Goal: Transaction & Acquisition: Purchase product/service

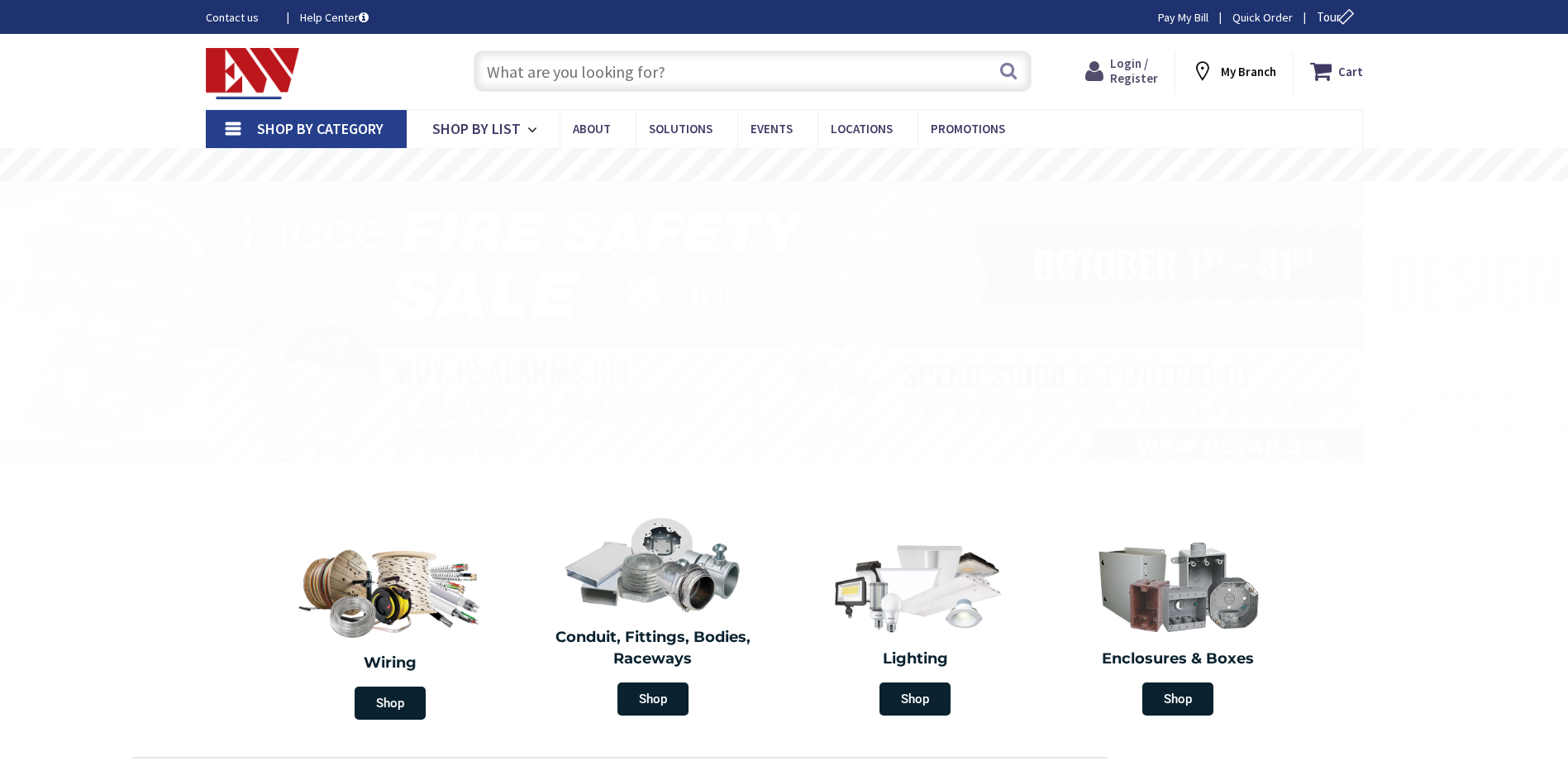
click at [1126, 73] on span "Login / Register" at bounding box center [1133, 70] width 48 height 30
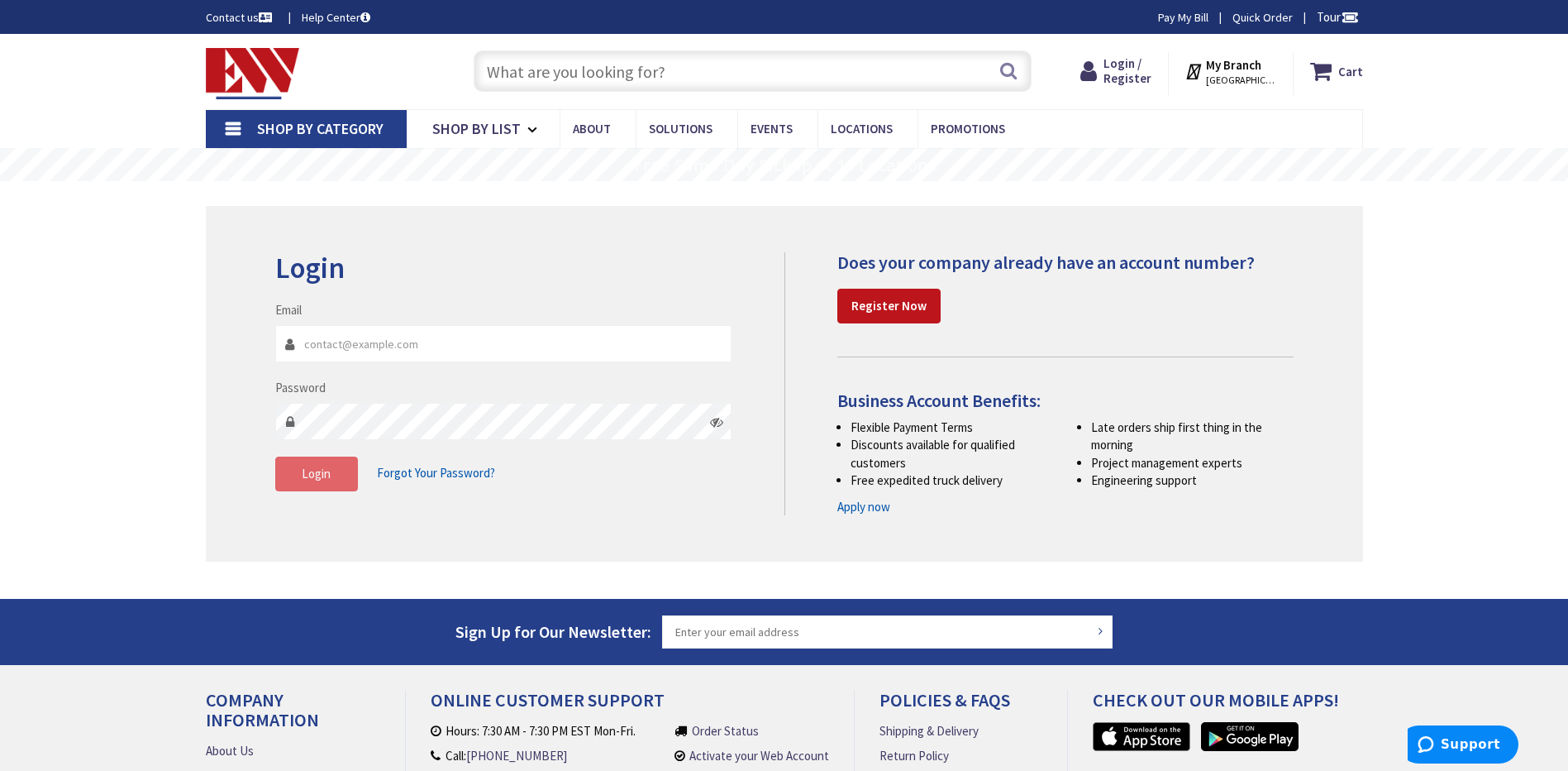
type input "don@dubaldo.com"
click at [313, 469] on span "Login" at bounding box center [316, 473] width 29 height 16
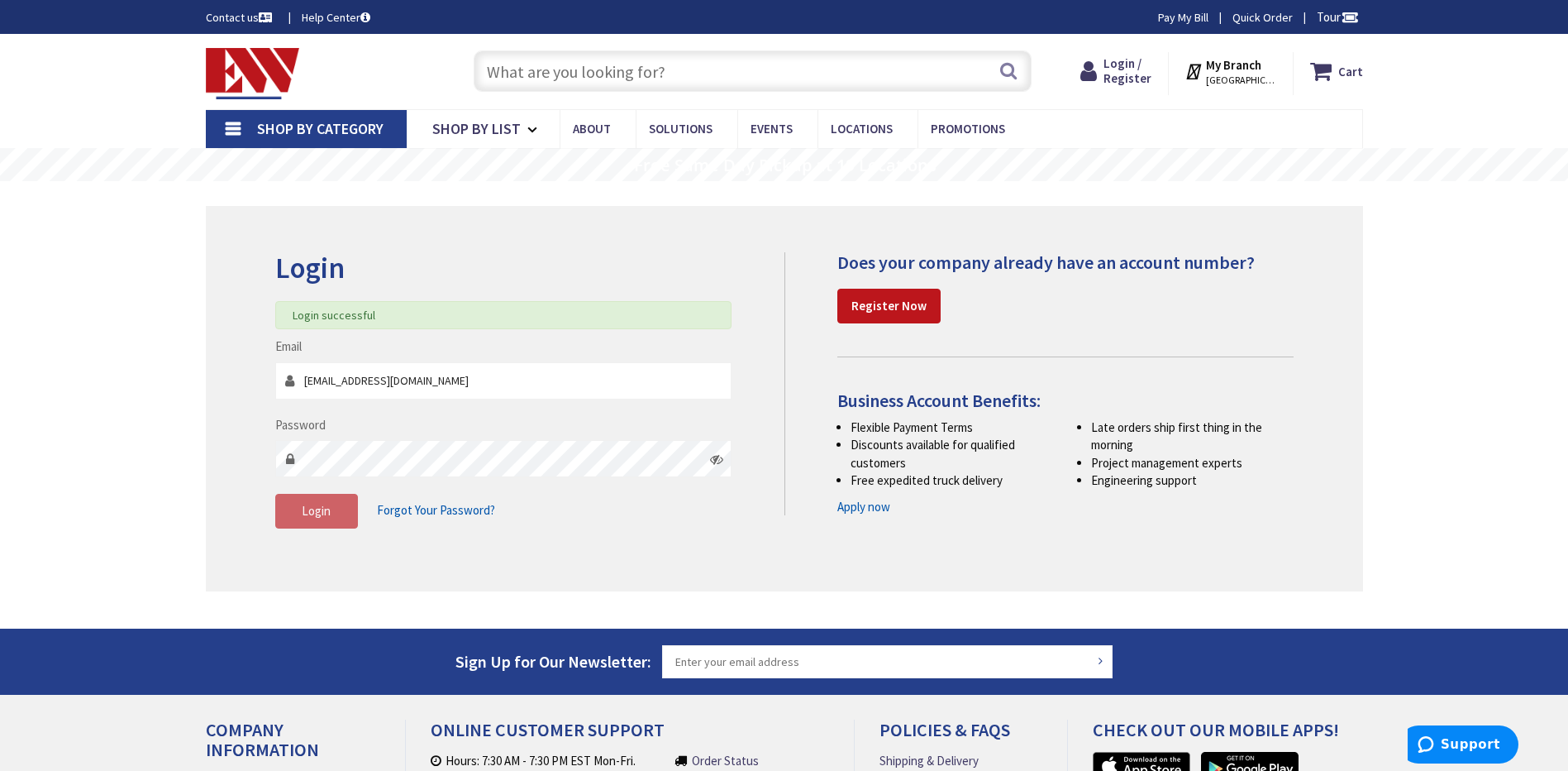
click at [595, 76] on input "text" at bounding box center [752, 71] width 558 height 42
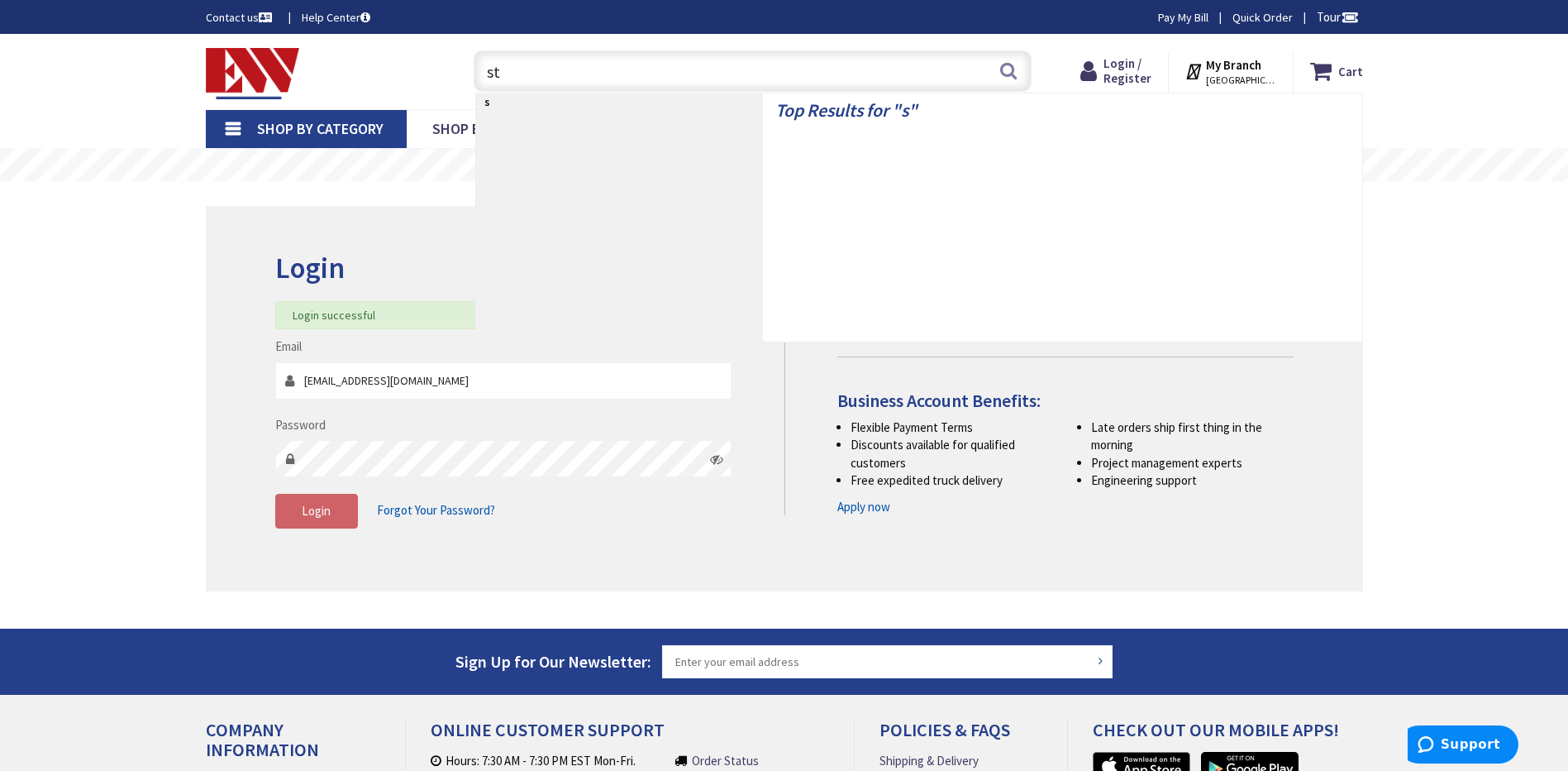
type input "str"
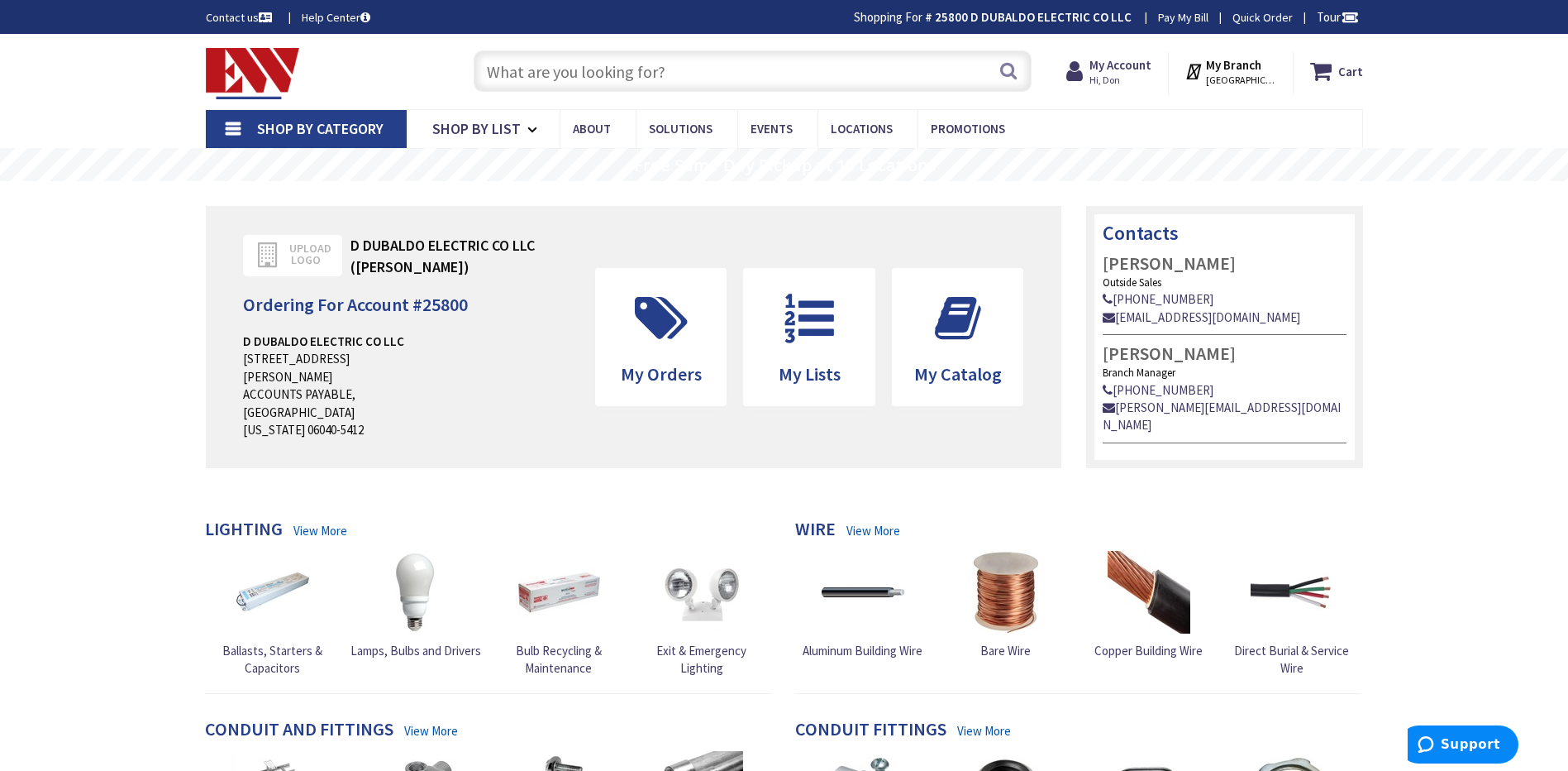
click at [597, 73] on input "text" at bounding box center [752, 71] width 558 height 42
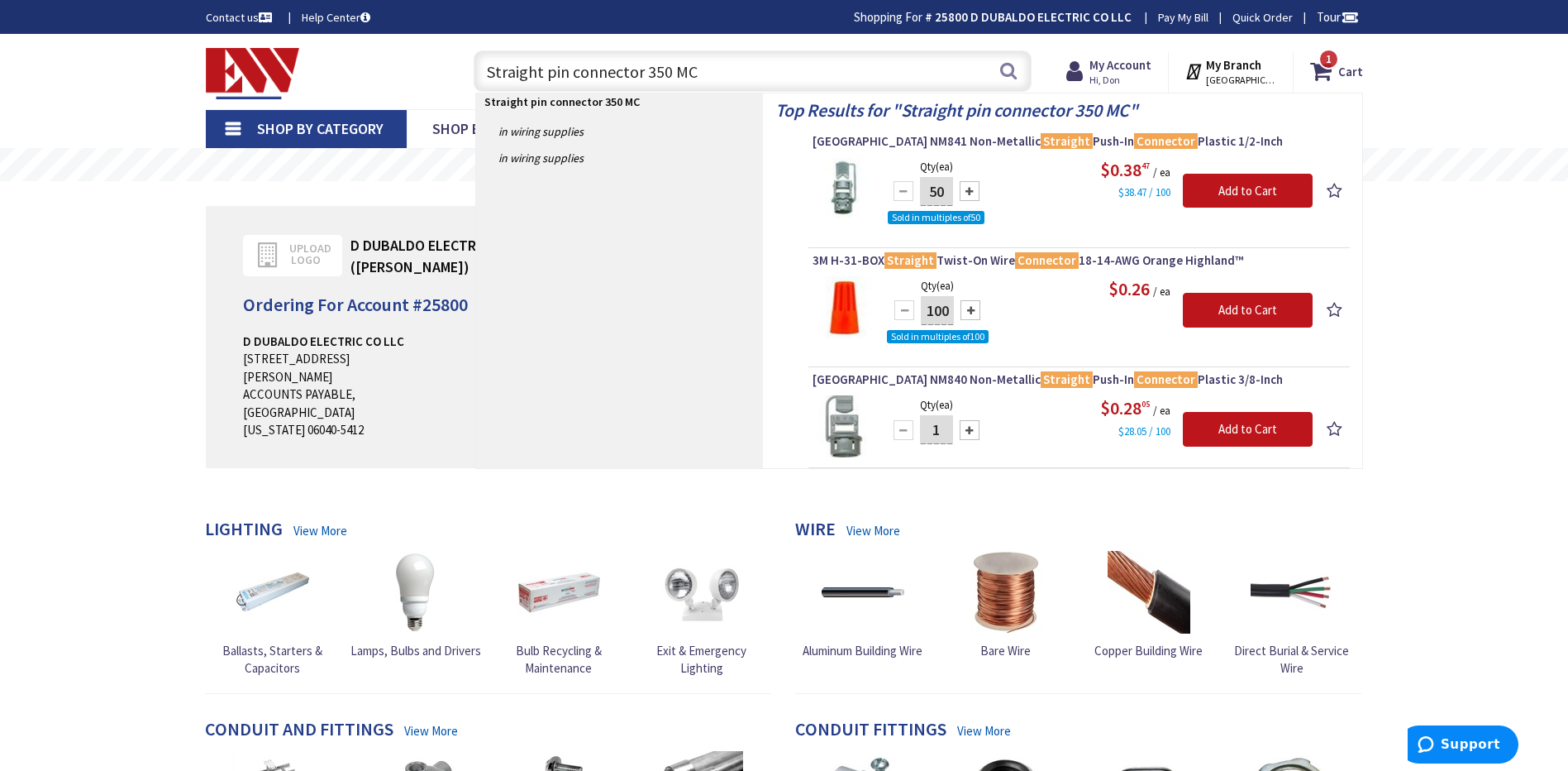
type input "Straight pin connector 350 MCM"
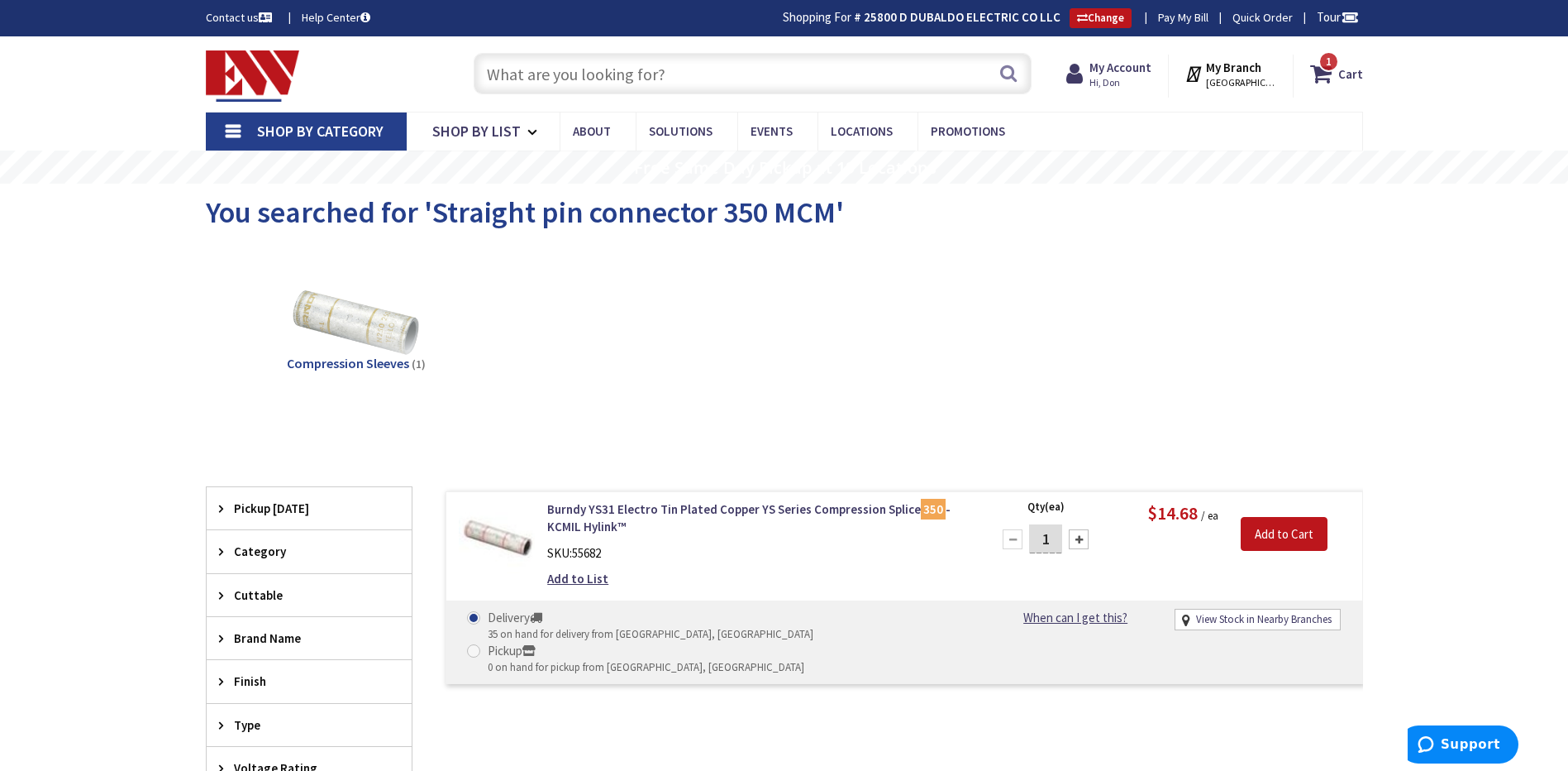
click at [312, 134] on span "Shop By Category" at bounding box center [320, 131] width 127 height 19
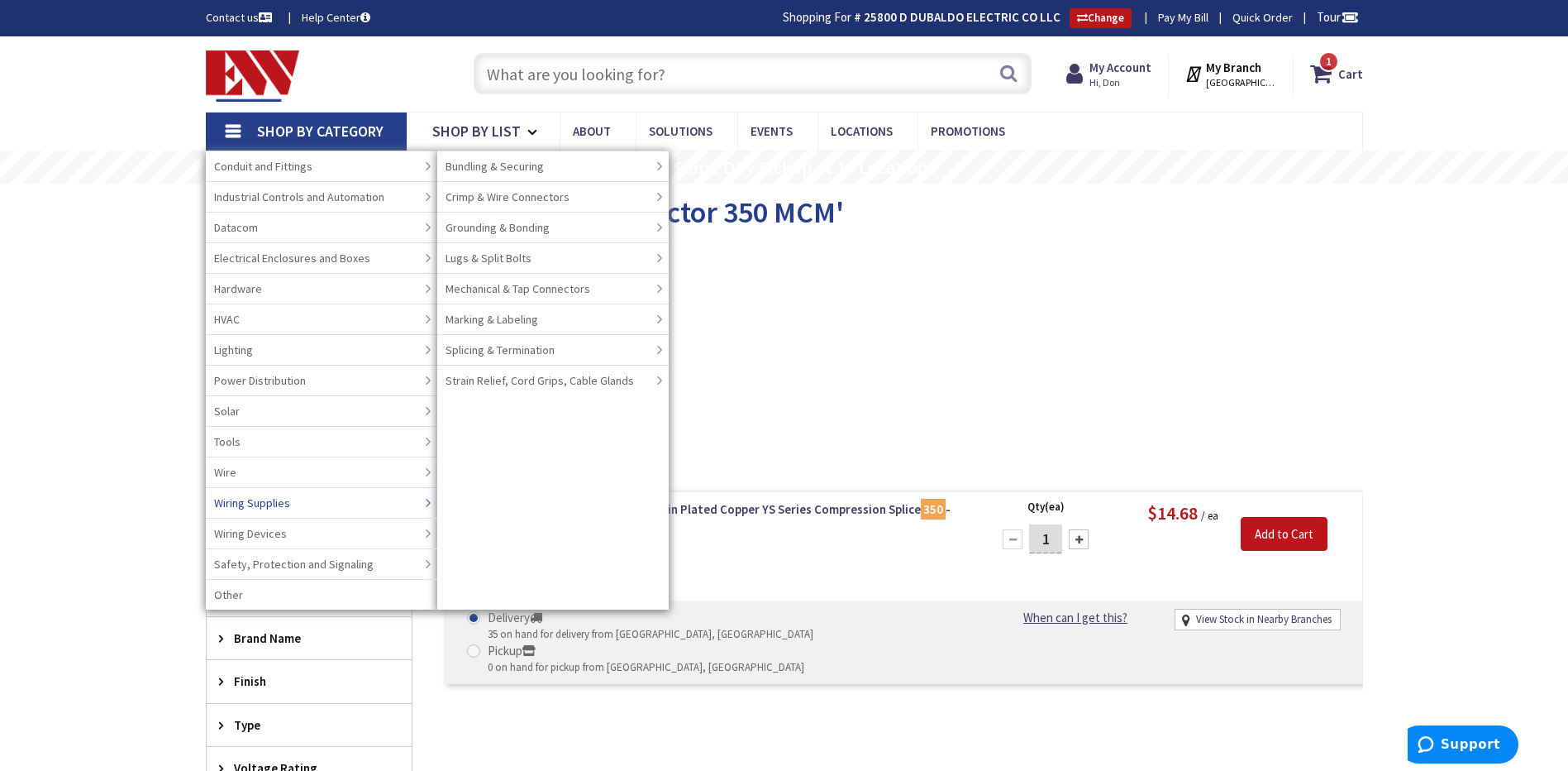
click at [310, 499] on link "Wiring Supplies" at bounding box center [321, 502] width 232 height 30
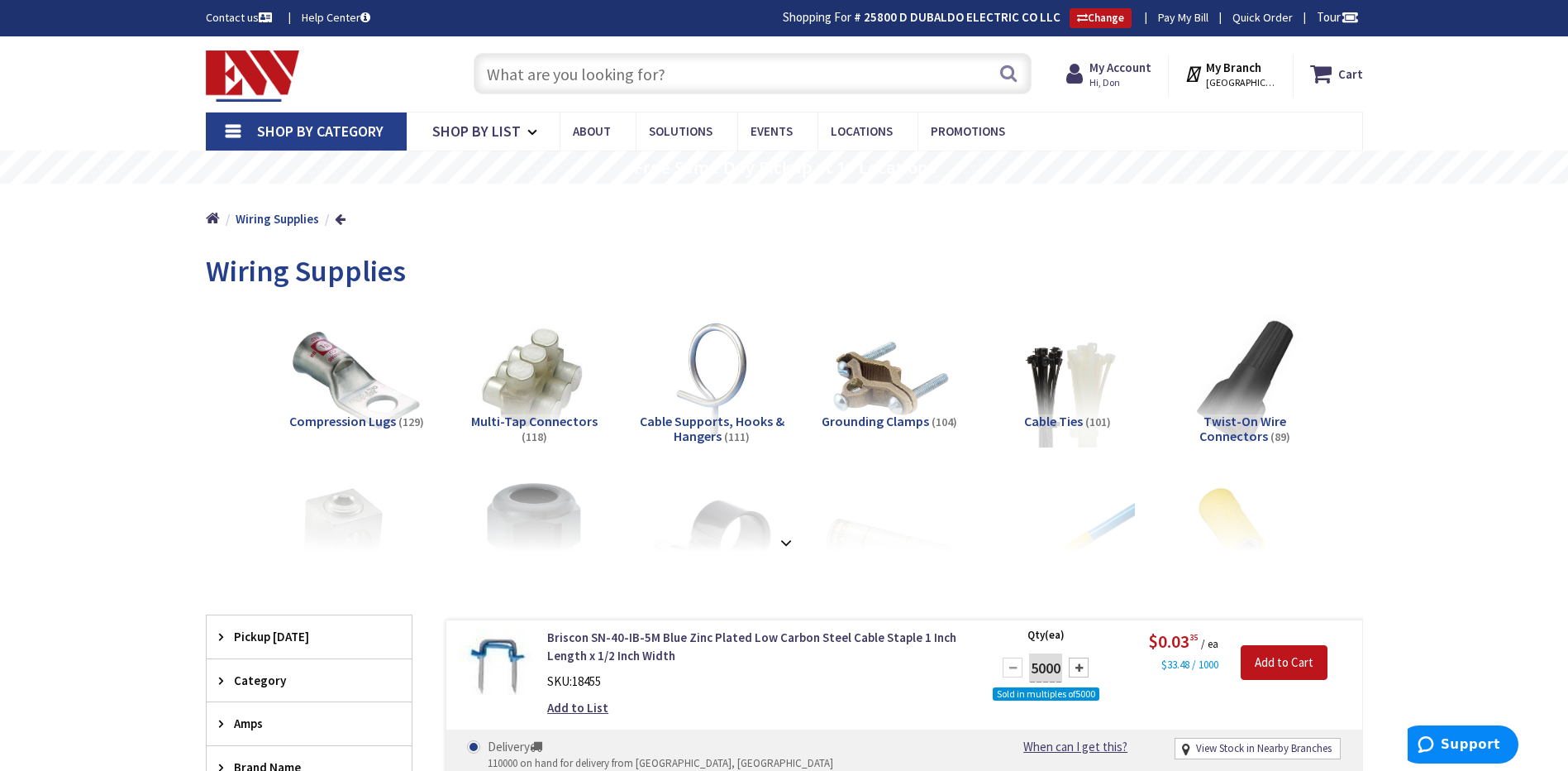
click at [340, 419] on span "Compression Lugs" at bounding box center [342, 420] width 107 height 16
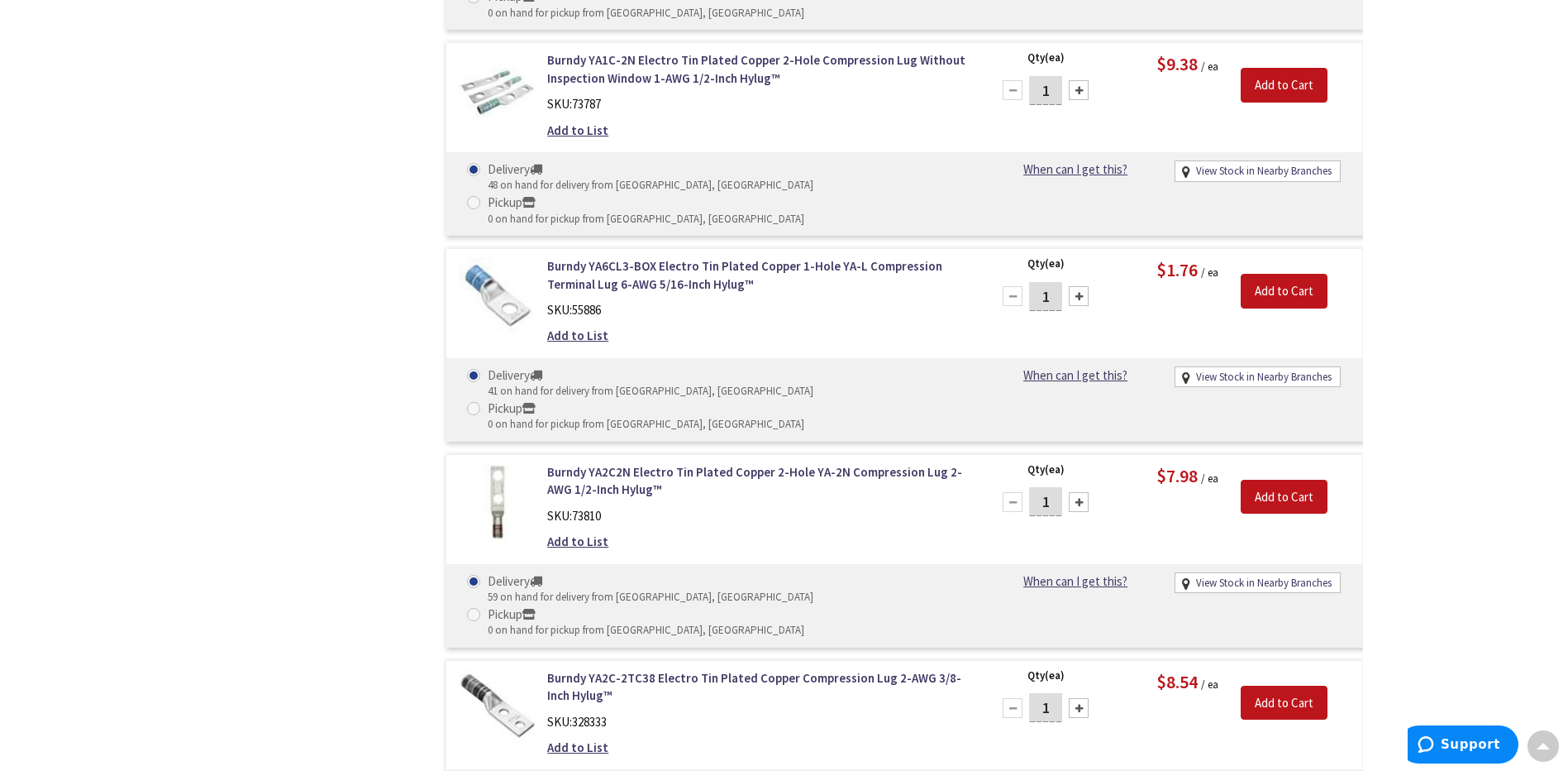
scroll to position [8690, 0]
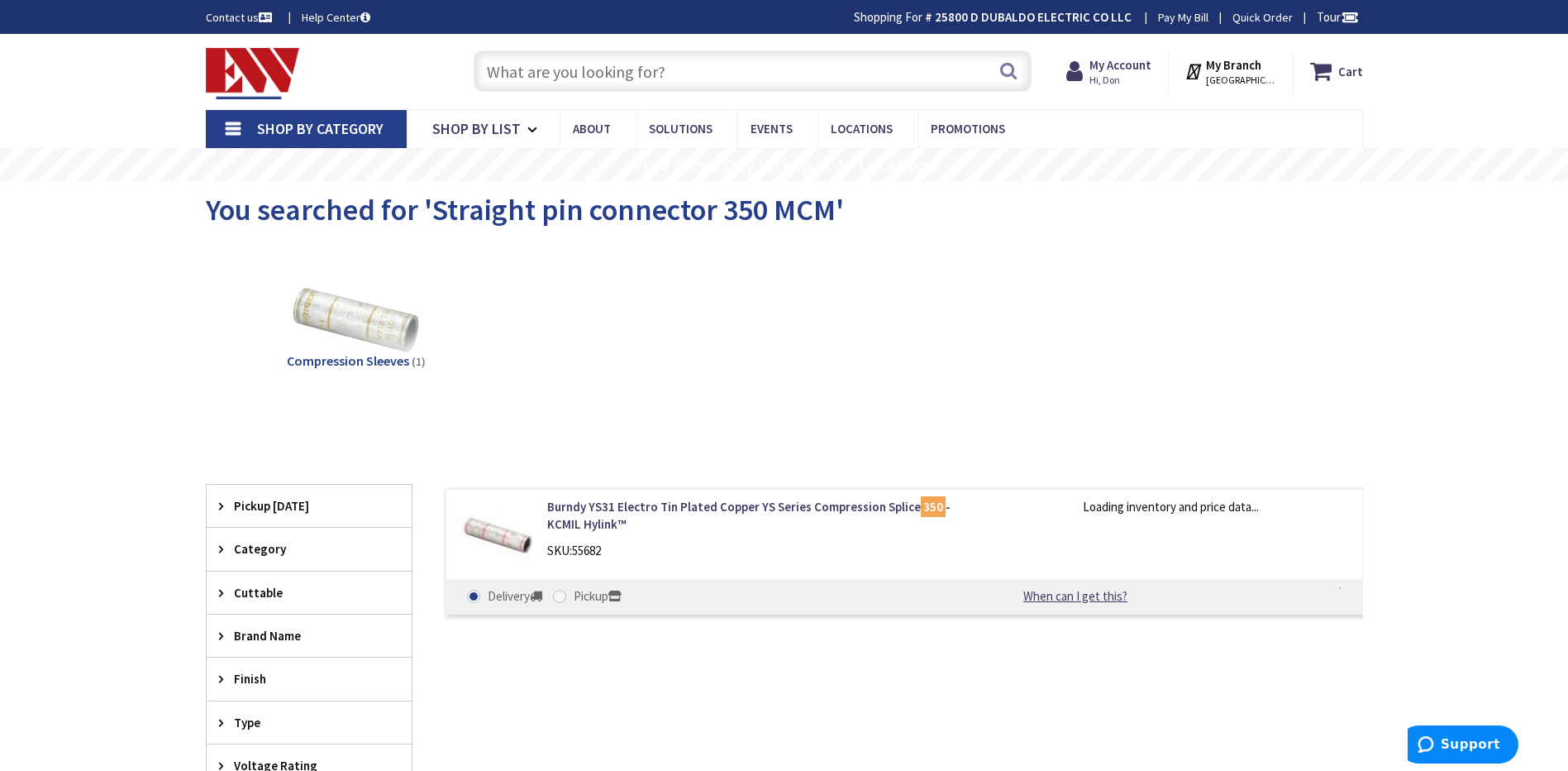
click at [310, 127] on span "Shop By Category" at bounding box center [320, 128] width 127 height 19
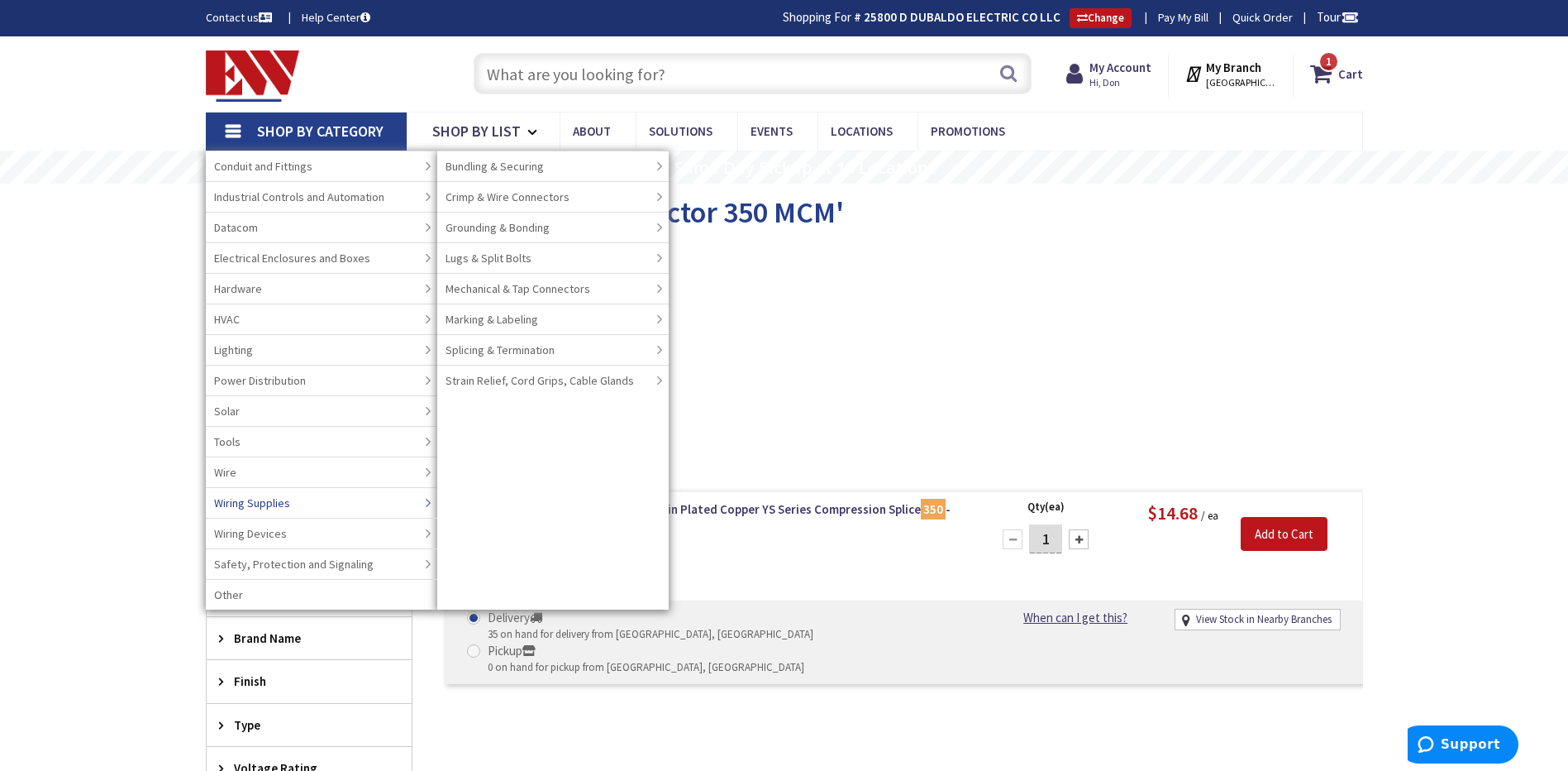
click at [315, 500] on link "Wiring Supplies" at bounding box center [321, 502] width 232 height 30
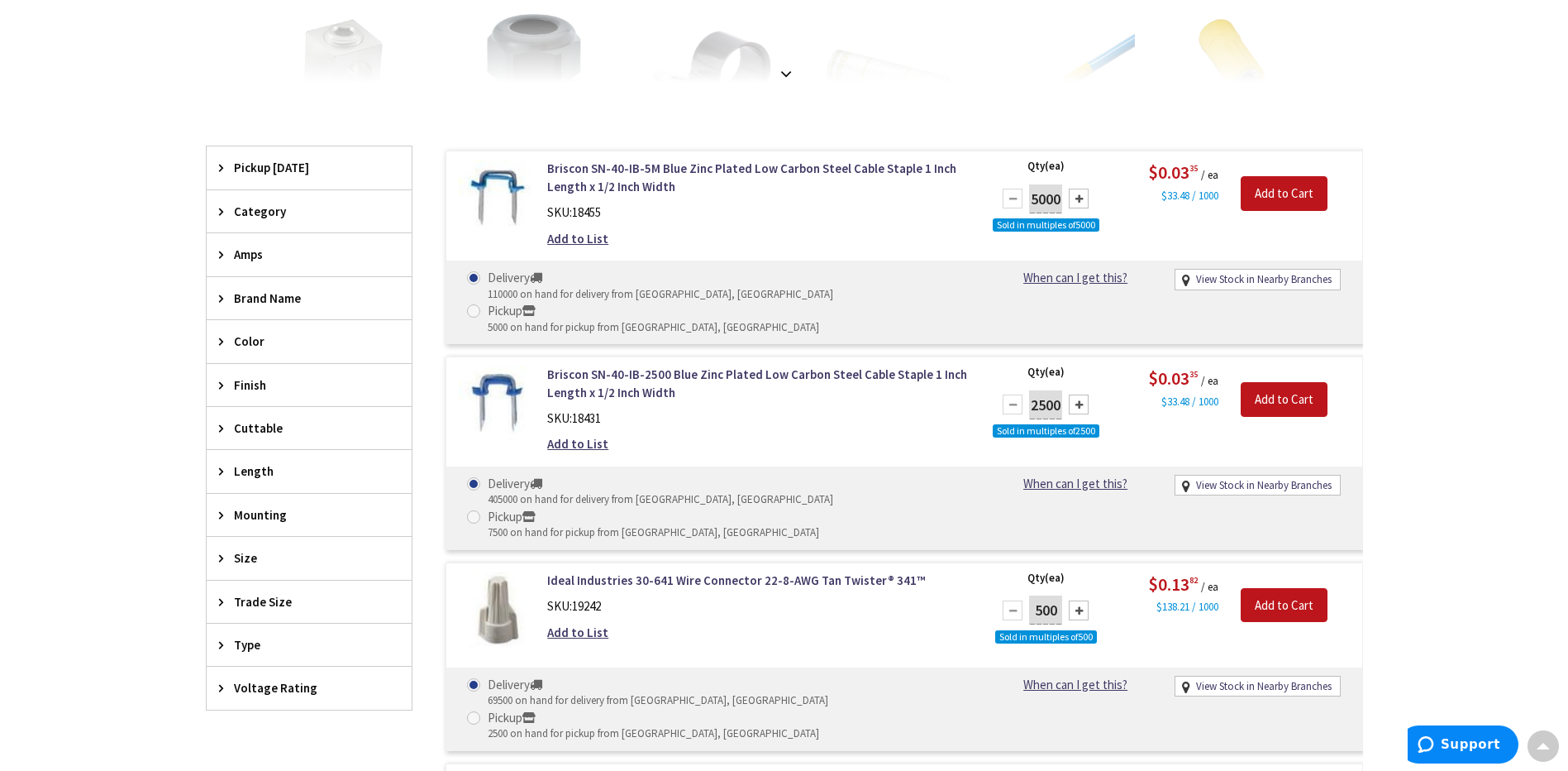
scroll to position [498, 0]
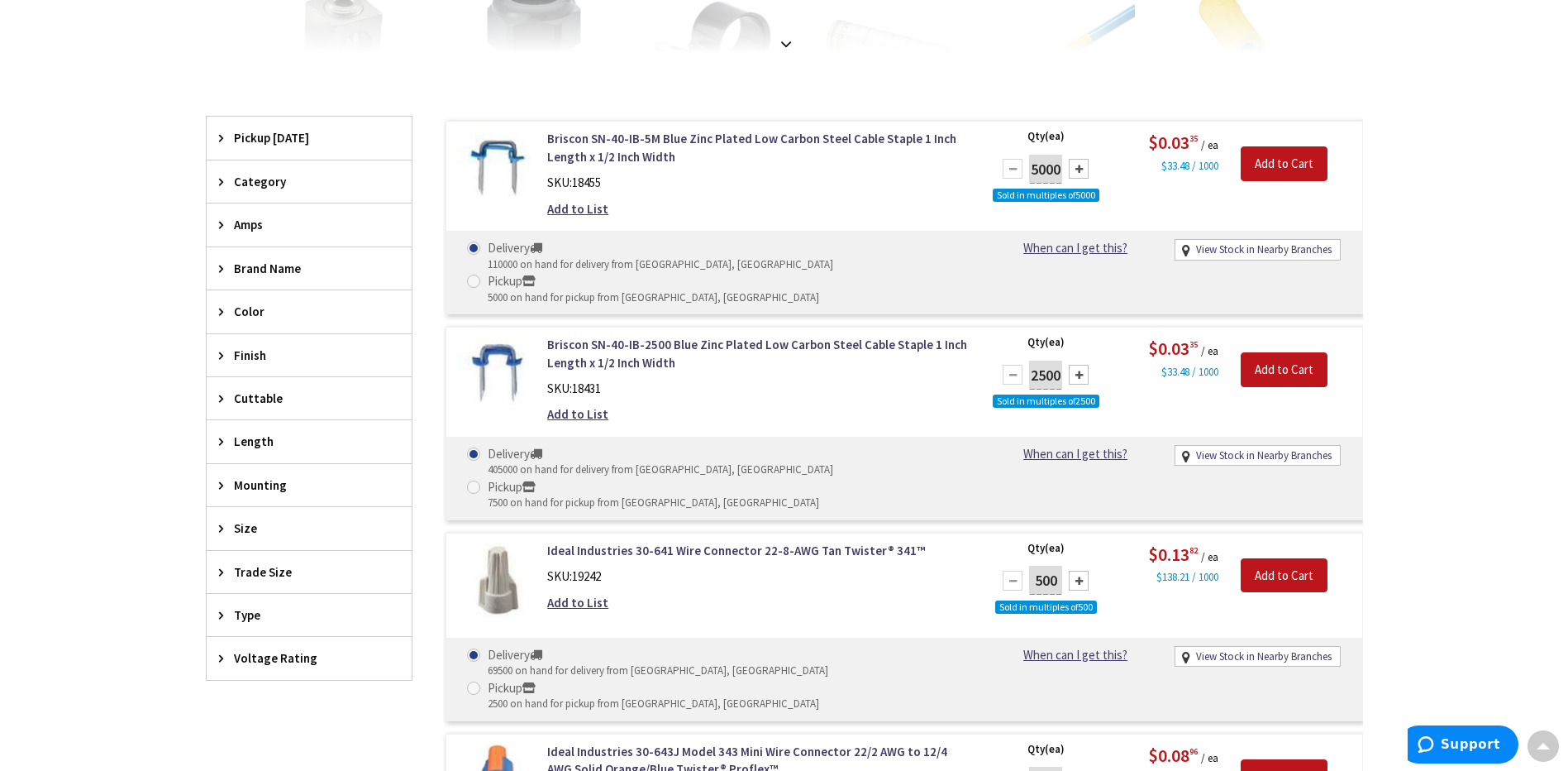
click at [279, 267] on span "Brand Name" at bounding box center [301, 268] width 134 height 17
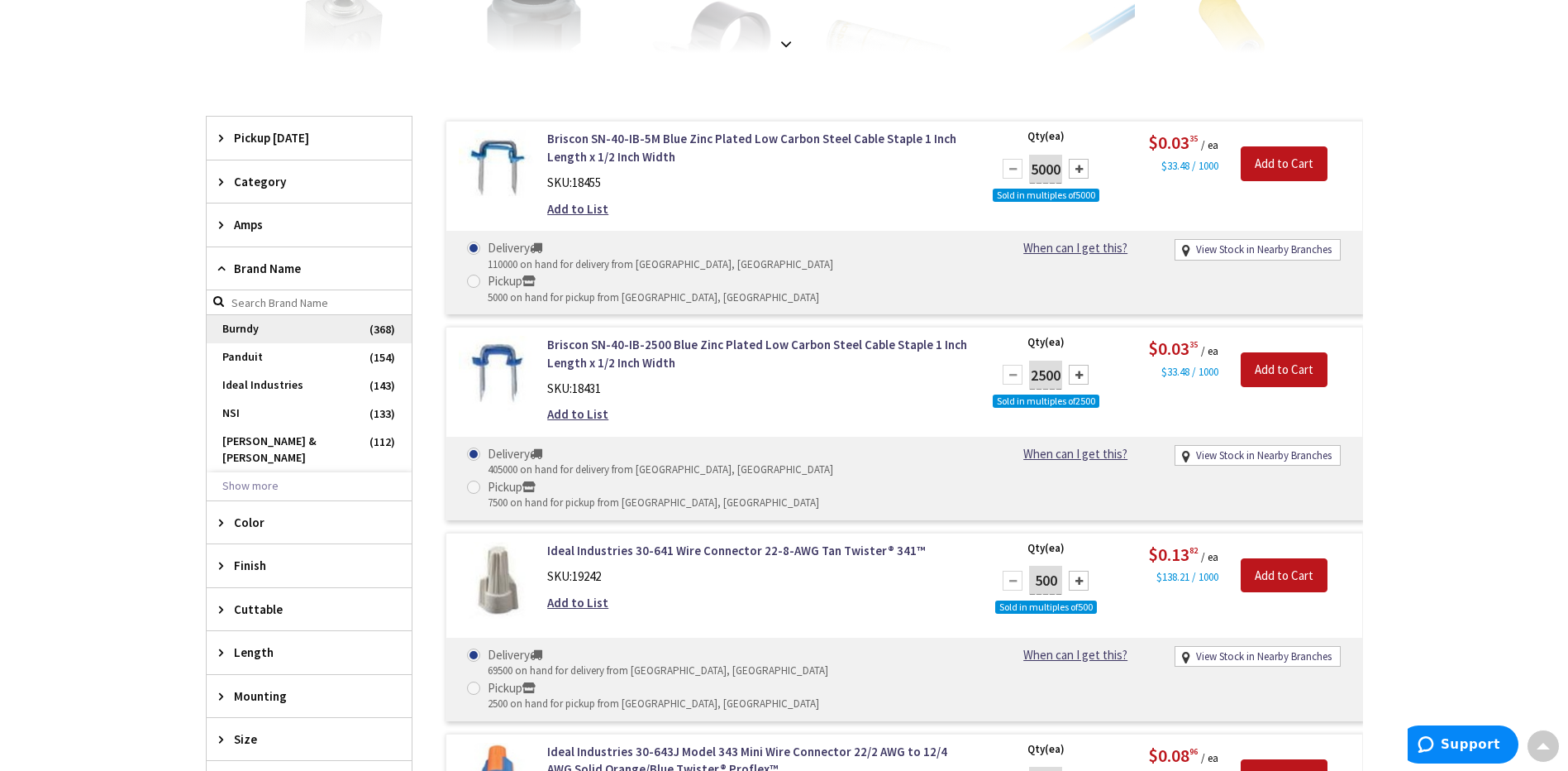
click at [243, 327] on span "Burndy" at bounding box center [309, 329] width 205 height 28
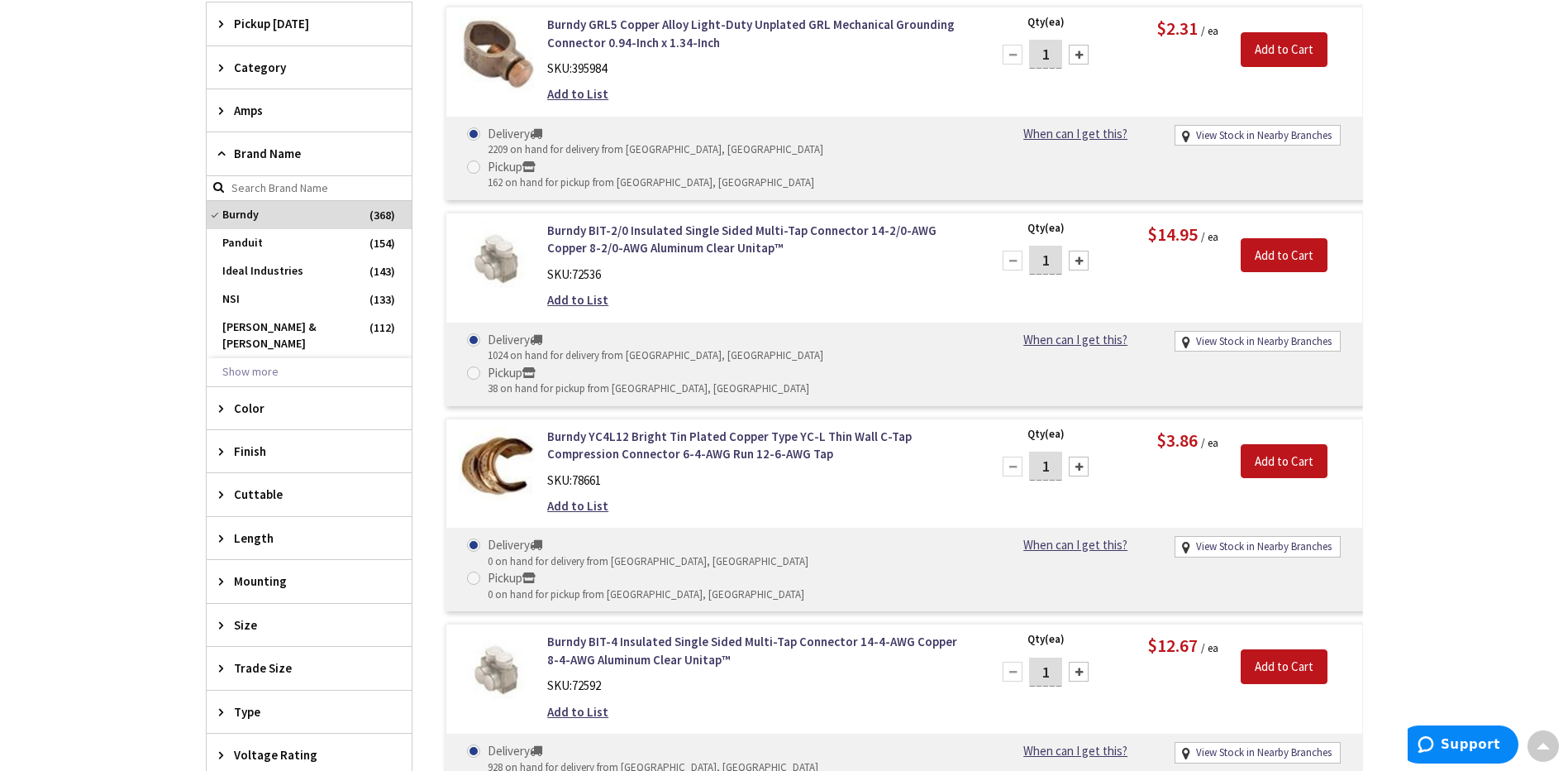
scroll to position [664, 0]
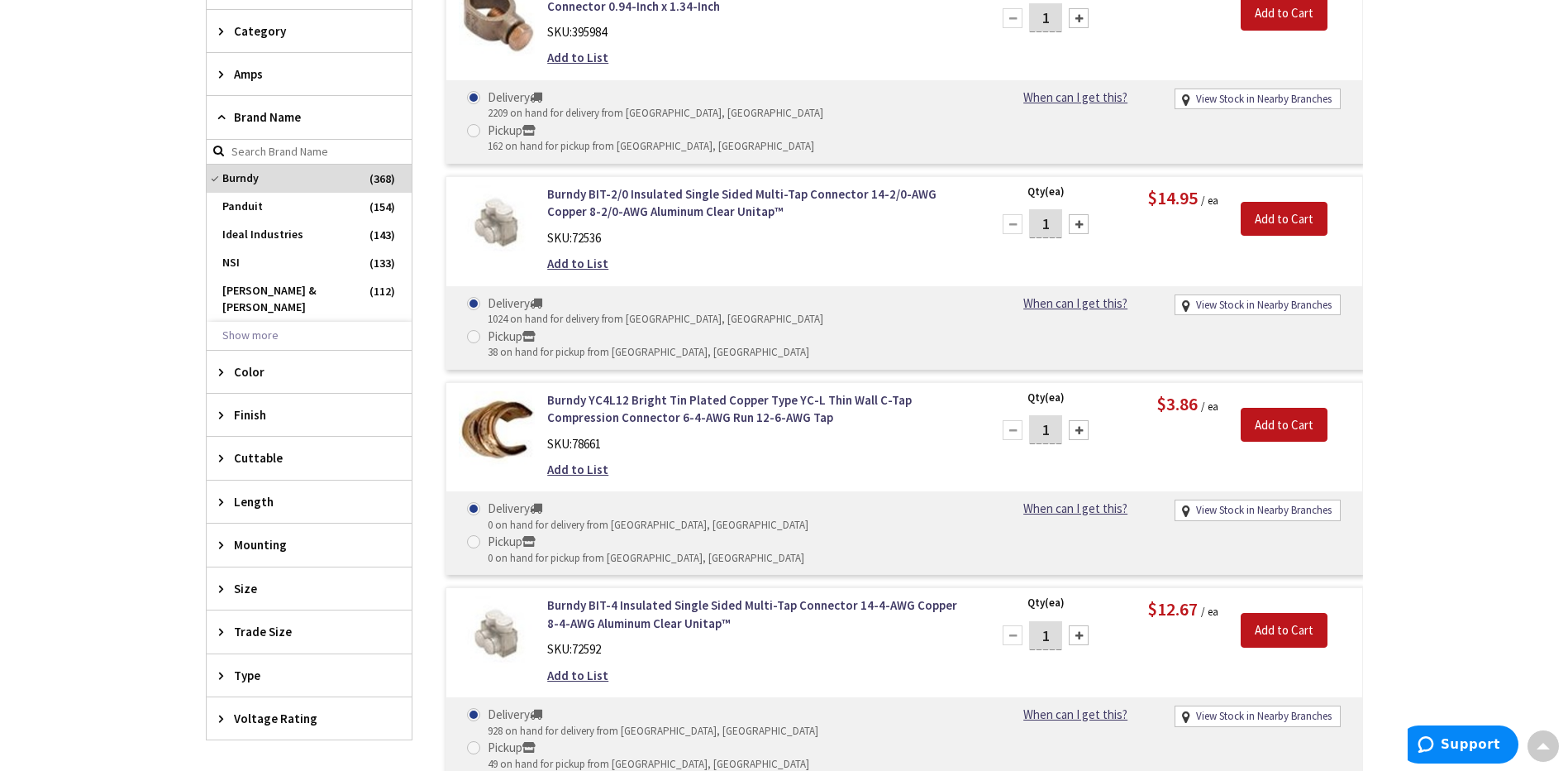
click at [294, 580] on span "Size" at bounding box center [301, 589] width 134 height 17
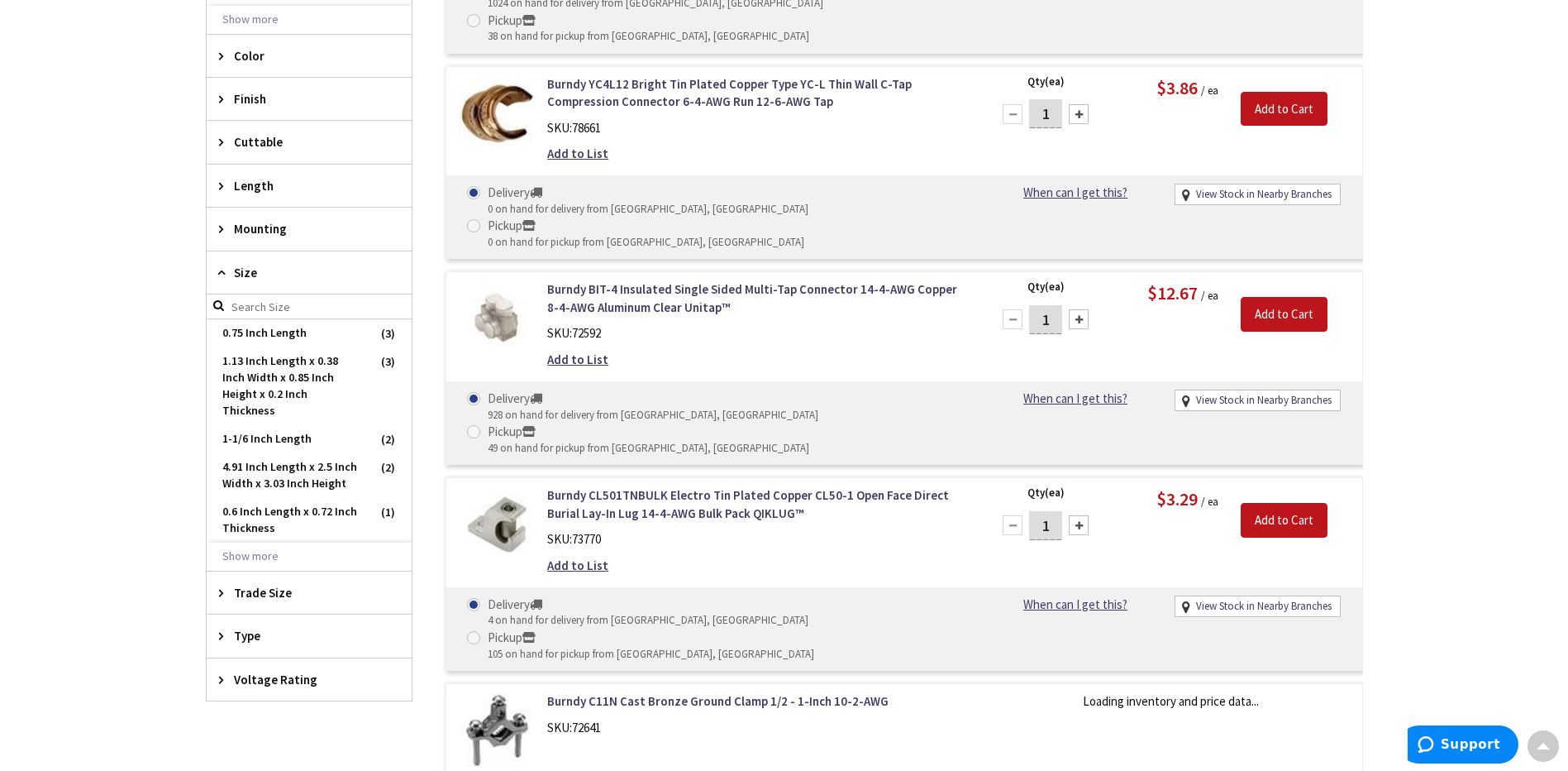
scroll to position [995, 0]
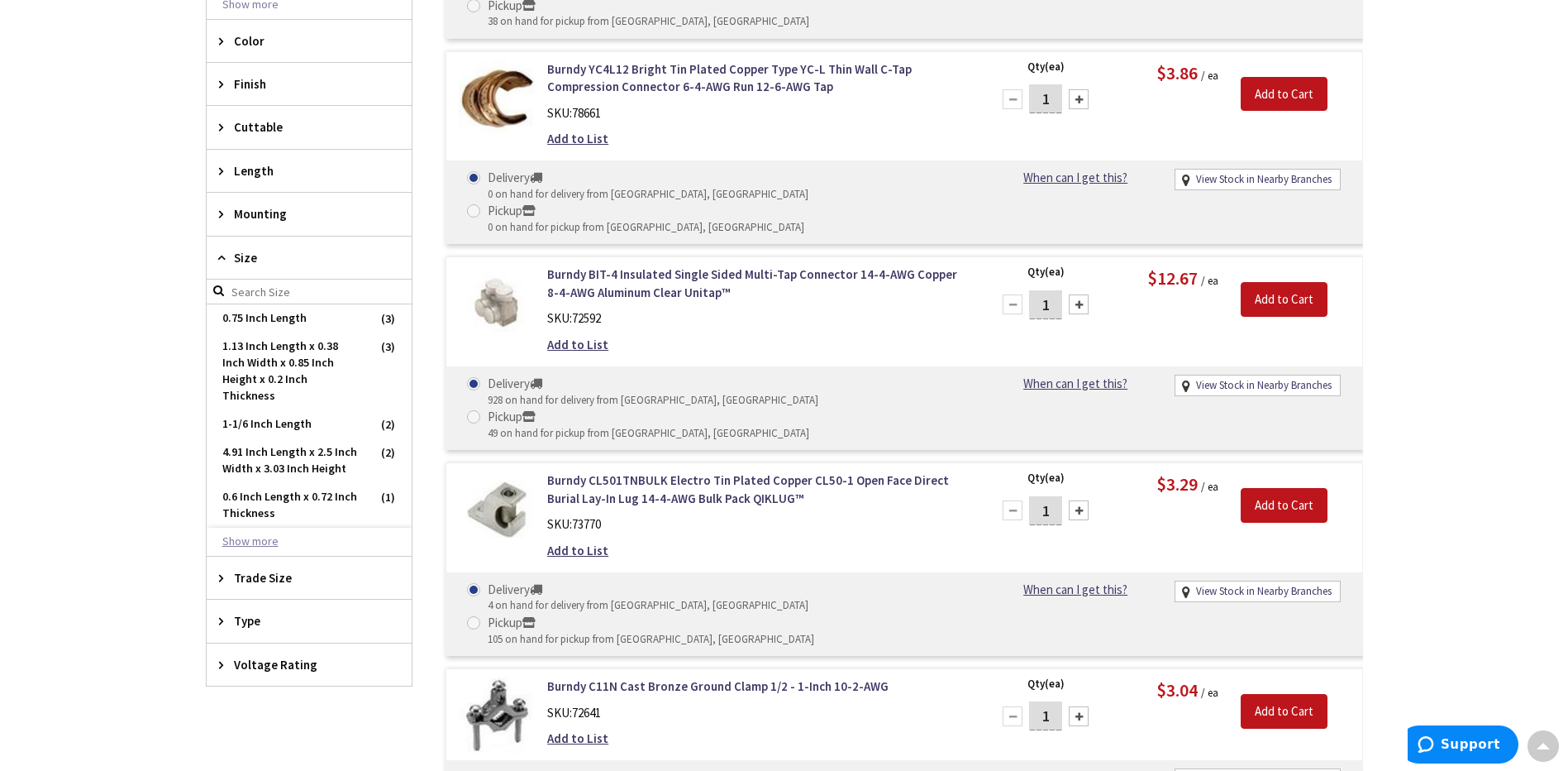
click at [250, 528] on button "Show more" at bounding box center [309, 542] width 205 height 28
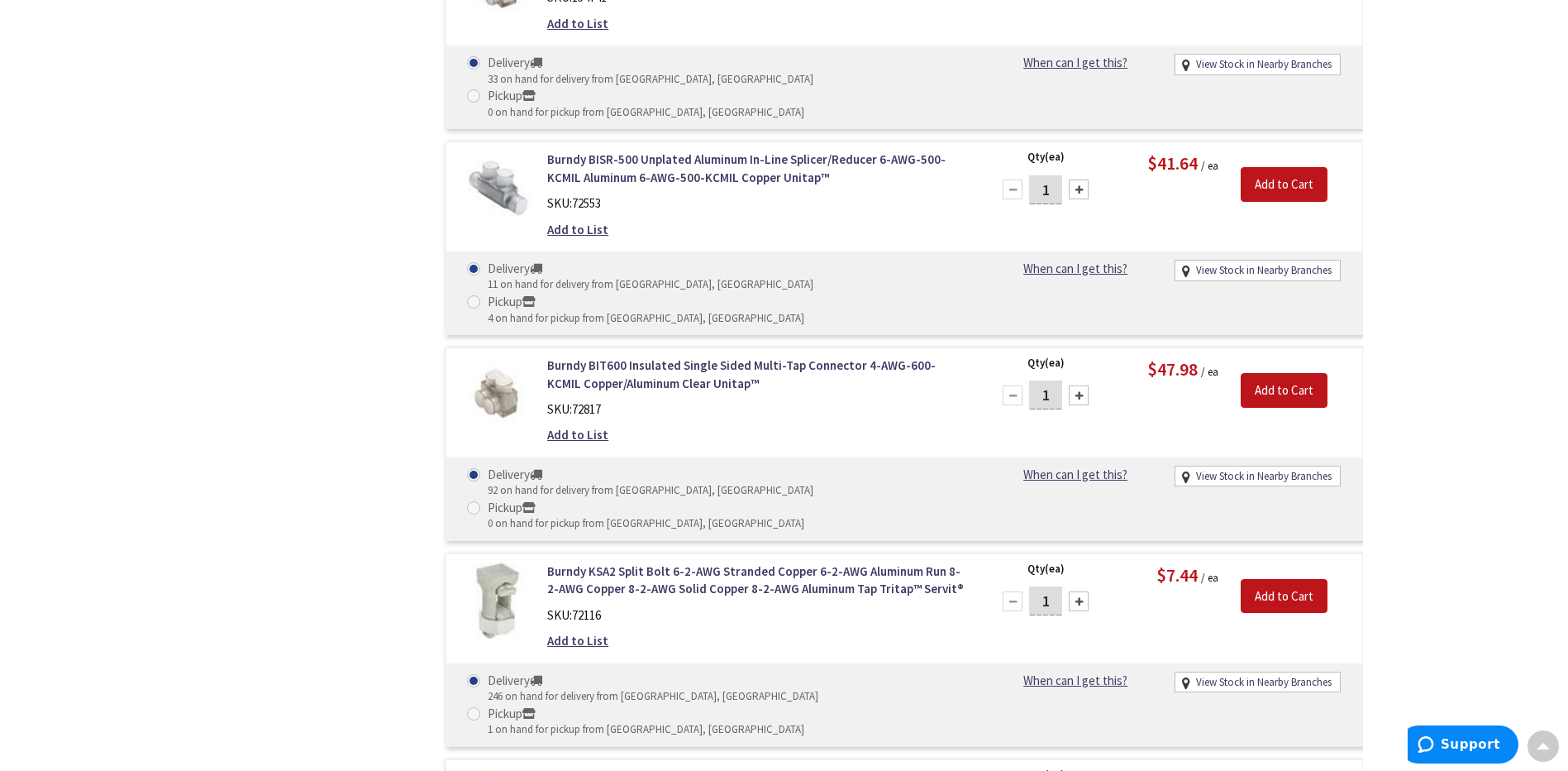
scroll to position [13153, 0]
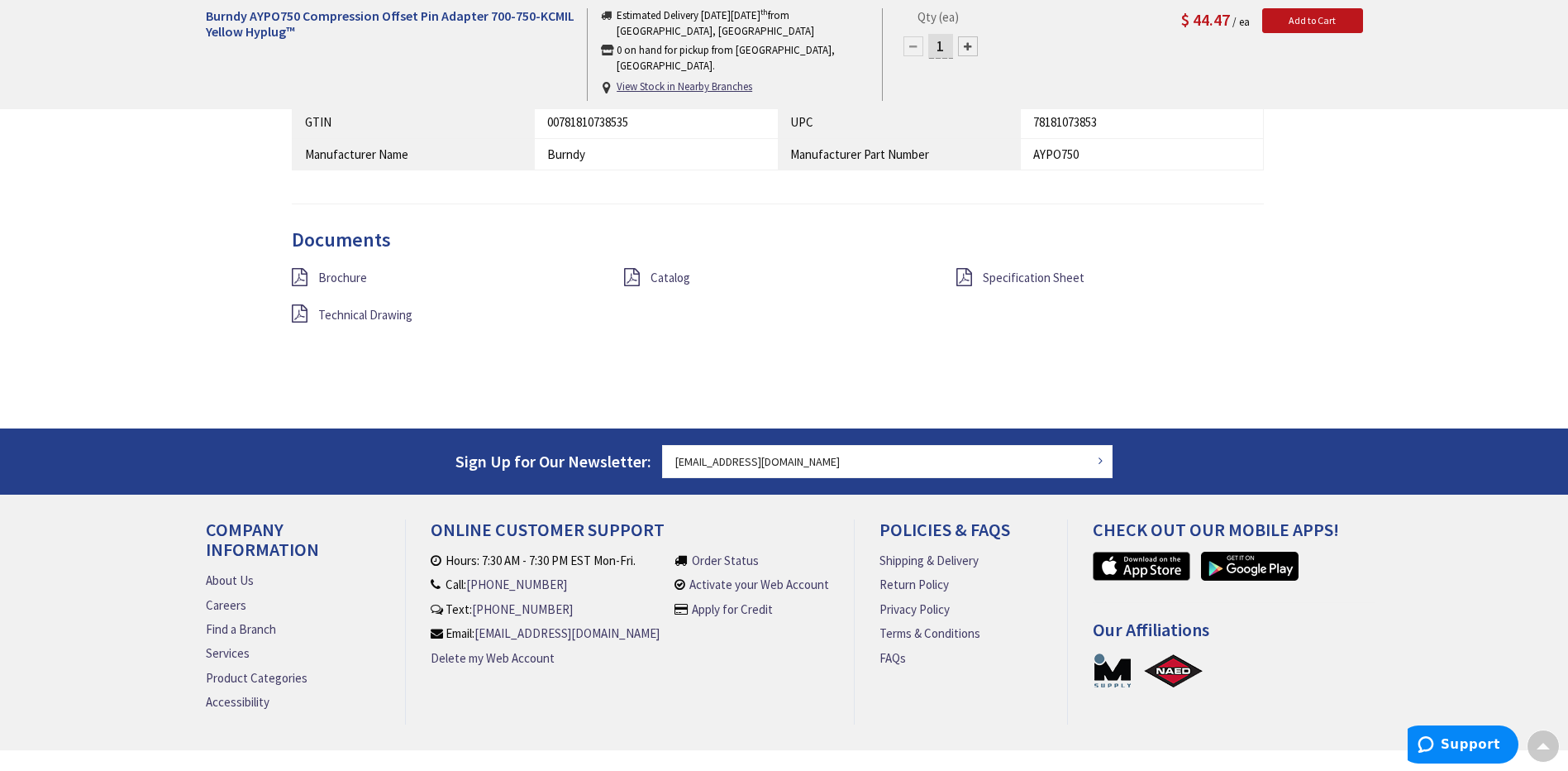
scroll to position [1249, 0]
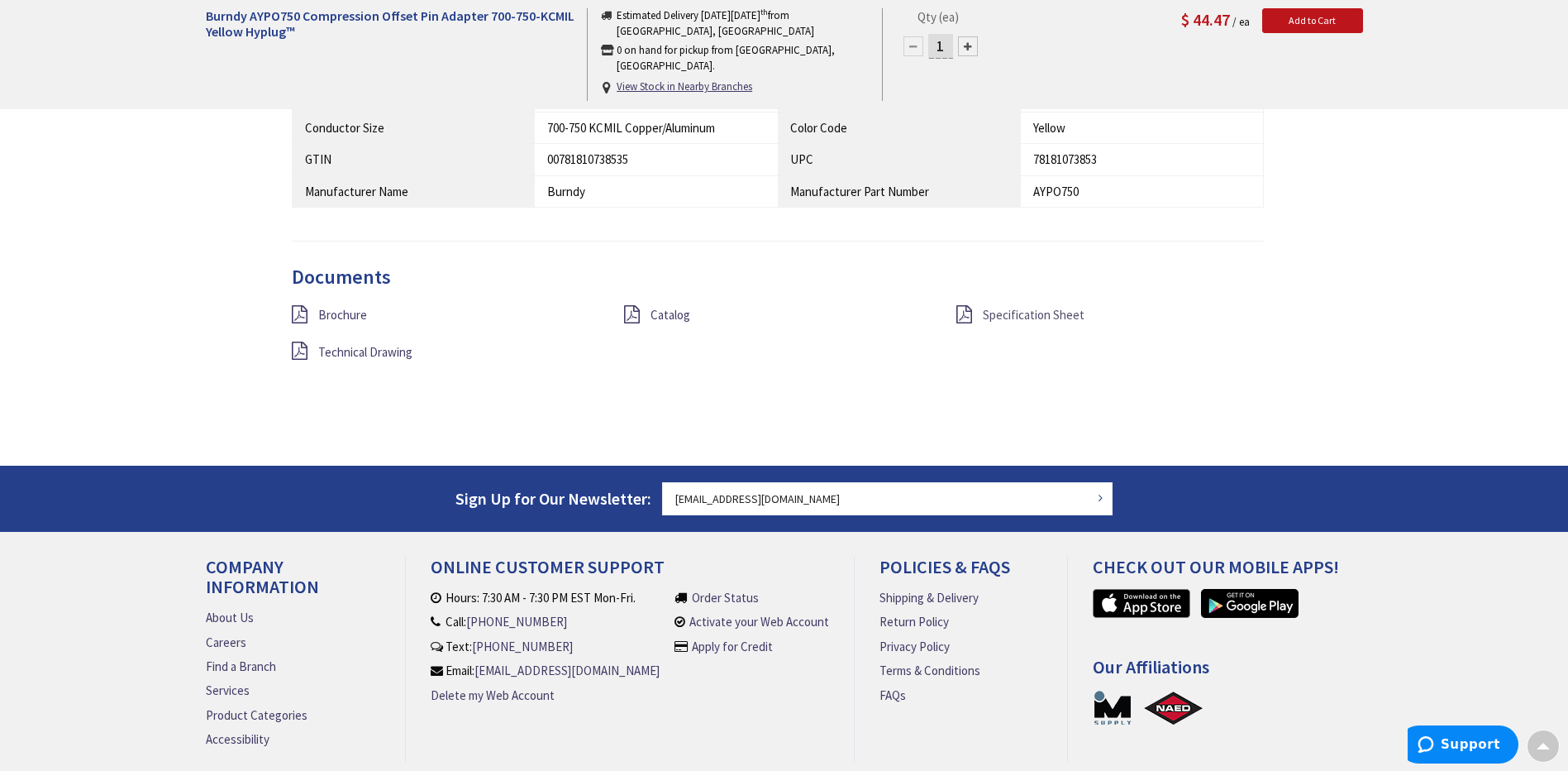
click at [997, 316] on span "Specification Sheet" at bounding box center [1033, 314] width 102 height 16
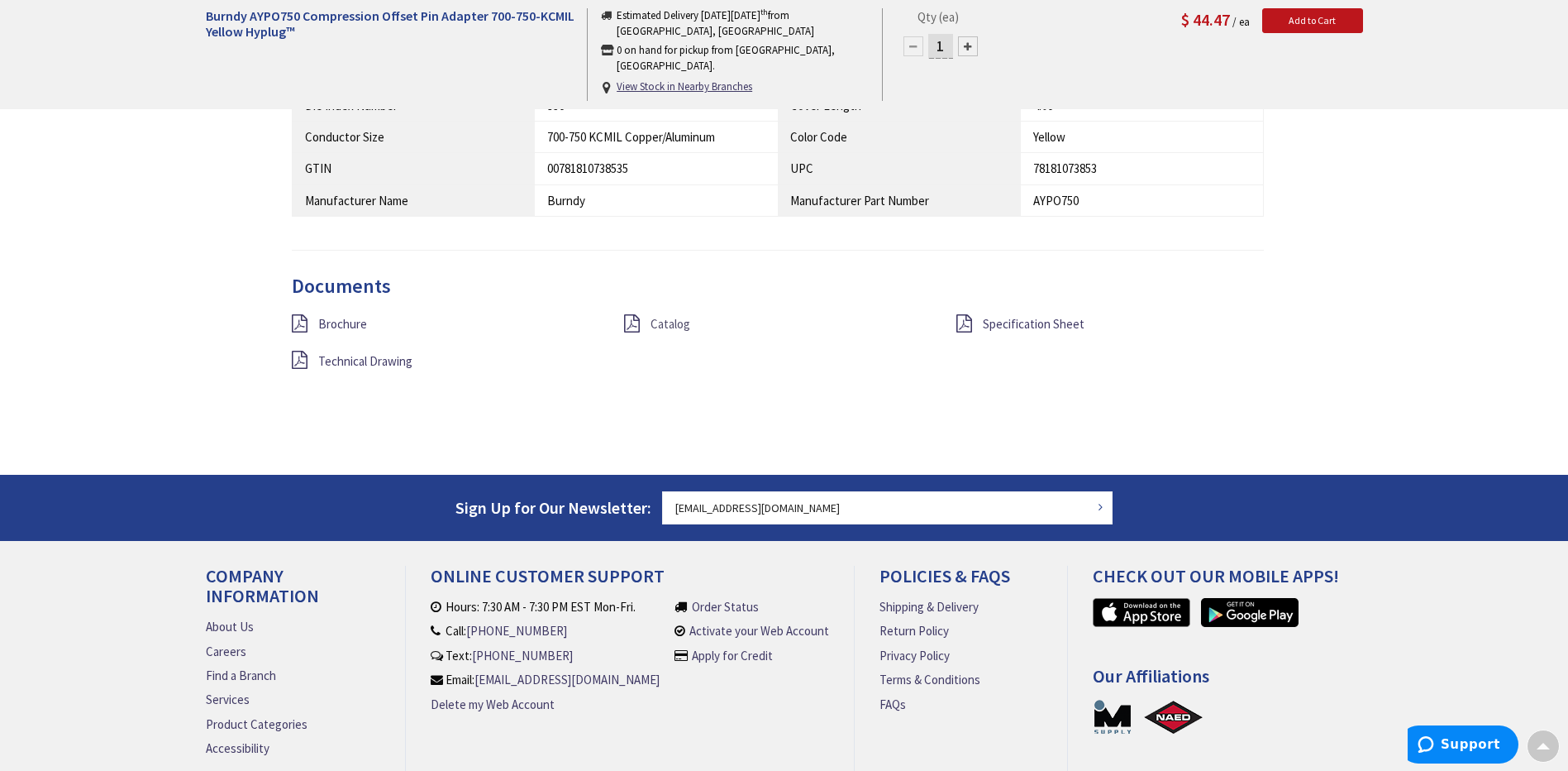
click at [673, 320] on span "Catalog" at bounding box center [671, 324] width 40 height 16
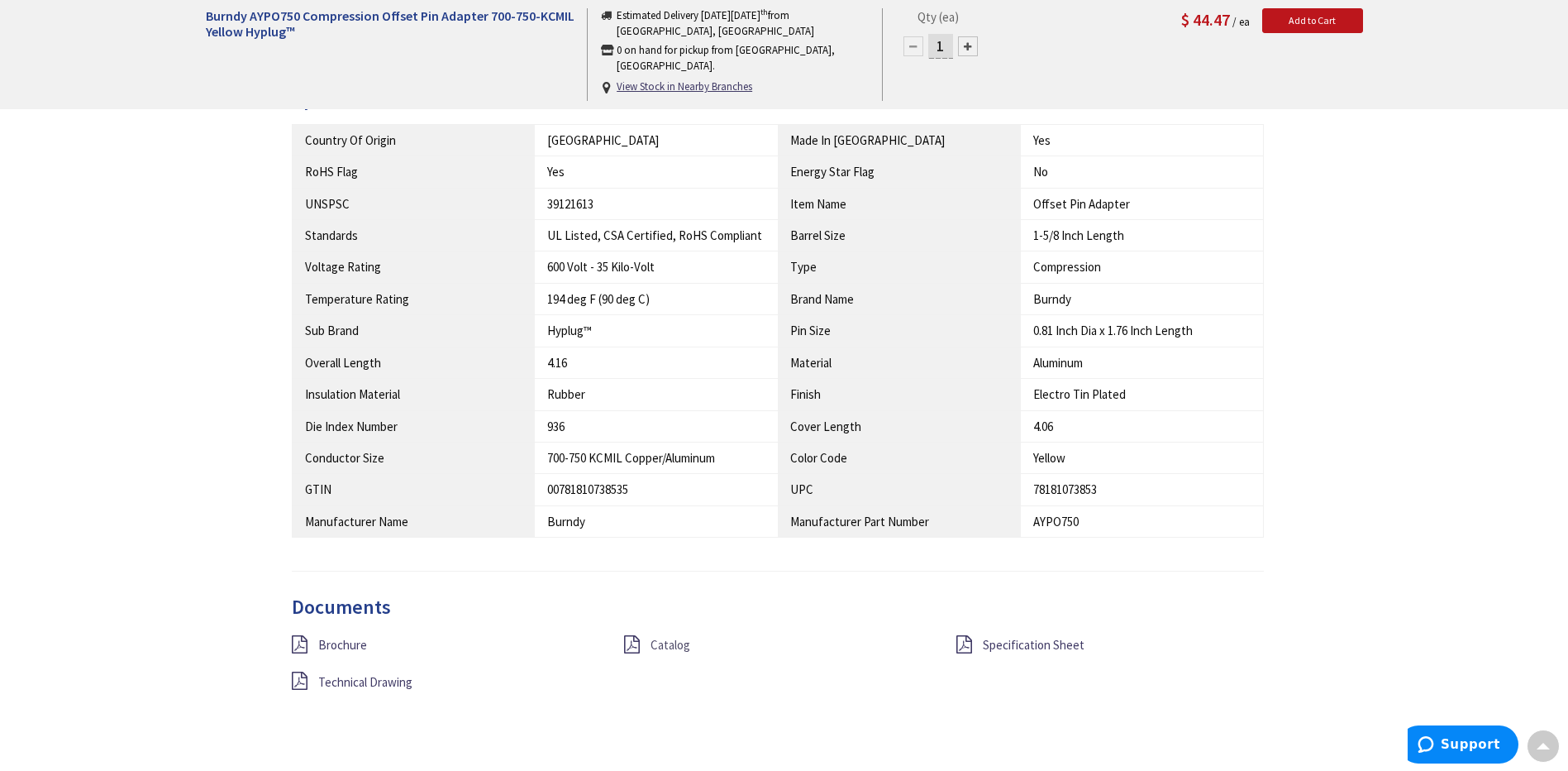
scroll to position [910, 0]
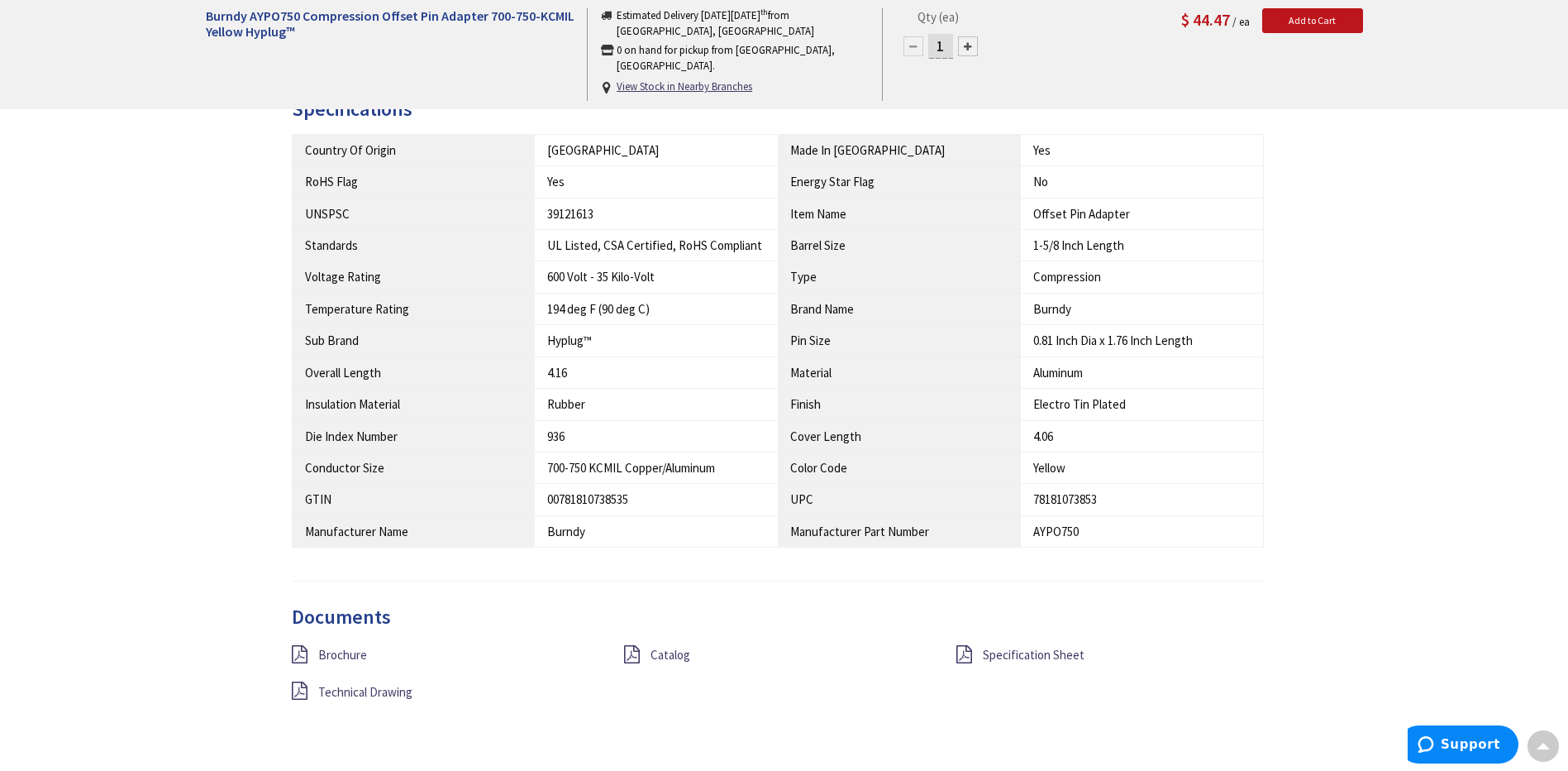
click at [316, 658] on div "Brochure" at bounding box center [445, 656] width 332 height 21
click at [298, 649] on icon at bounding box center [299, 654] width 16 height 18
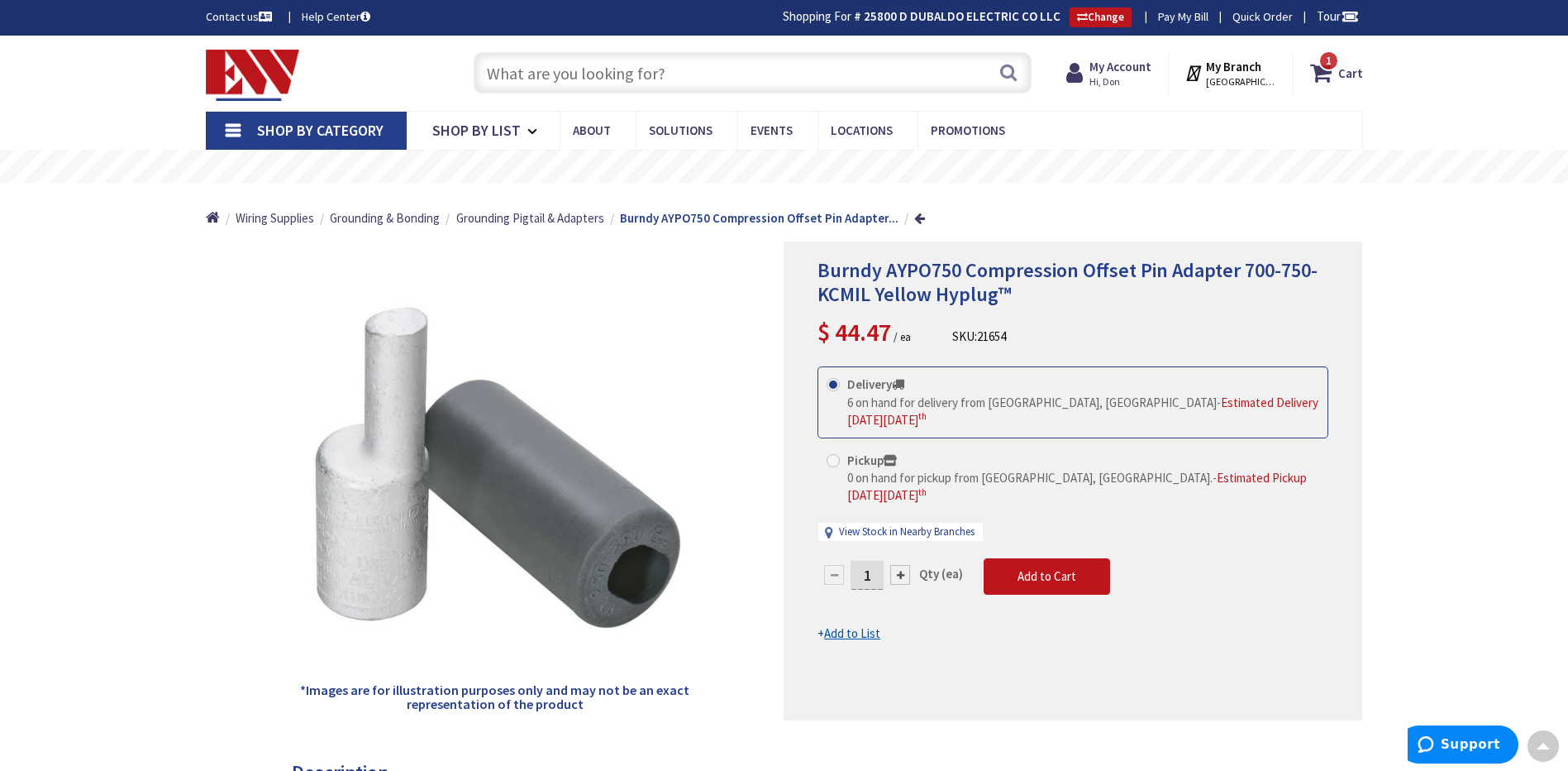
scroll to position [0, 0]
click at [717, 75] on input "text" at bounding box center [752, 74] width 558 height 42
type input "ayp0350"
click at [1003, 69] on button "Search" at bounding box center [1008, 73] width 22 height 37
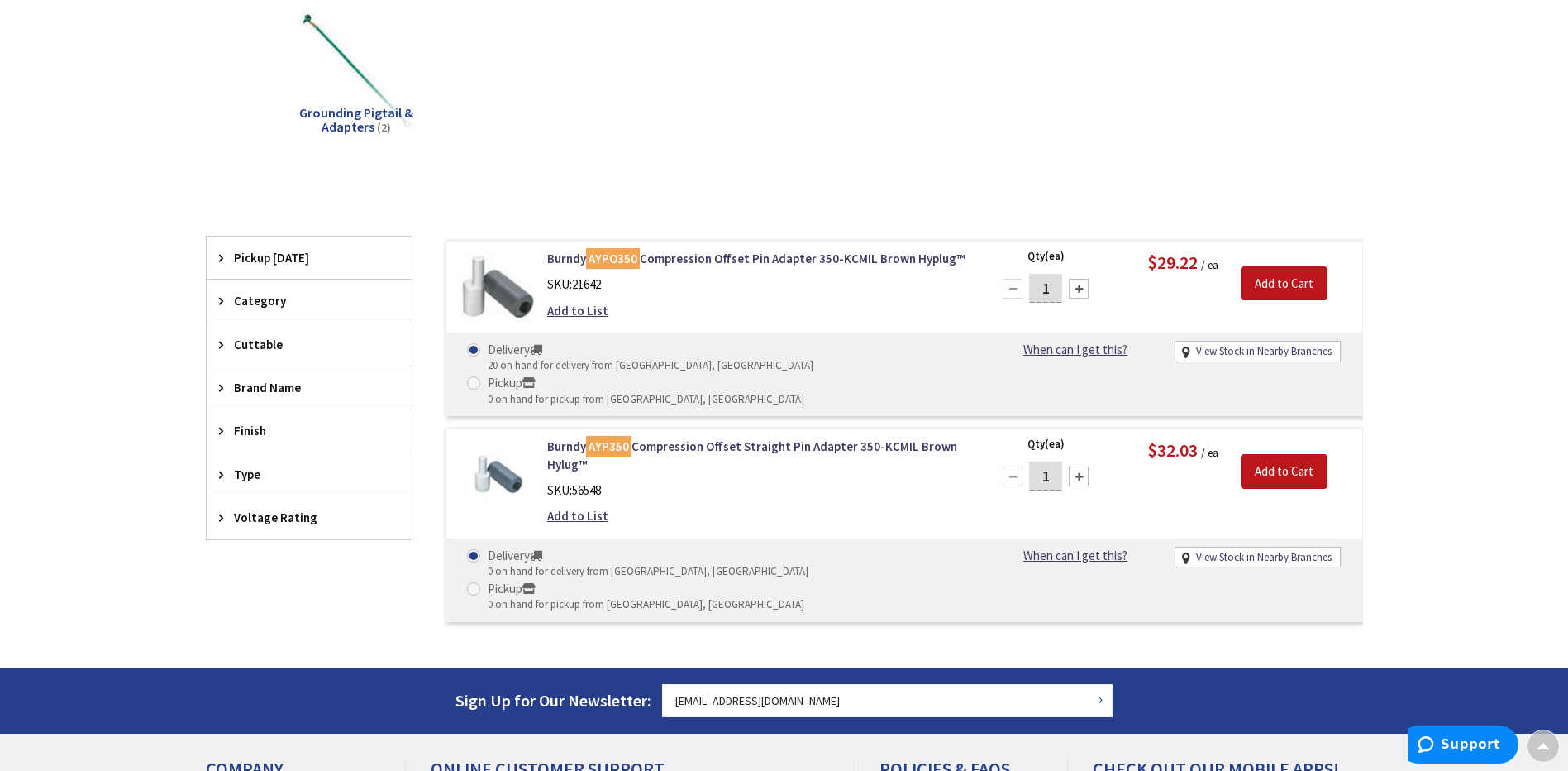
scroll to position [251, 0]
click at [752, 255] on link "Burndy AYPO350 Compression Offset Pin Adapter 350-KCMIL Brown Hyplug™" at bounding box center [758, 259] width 421 height 17
